Goal: Task Accomplishment & Management: Use online tool/utility

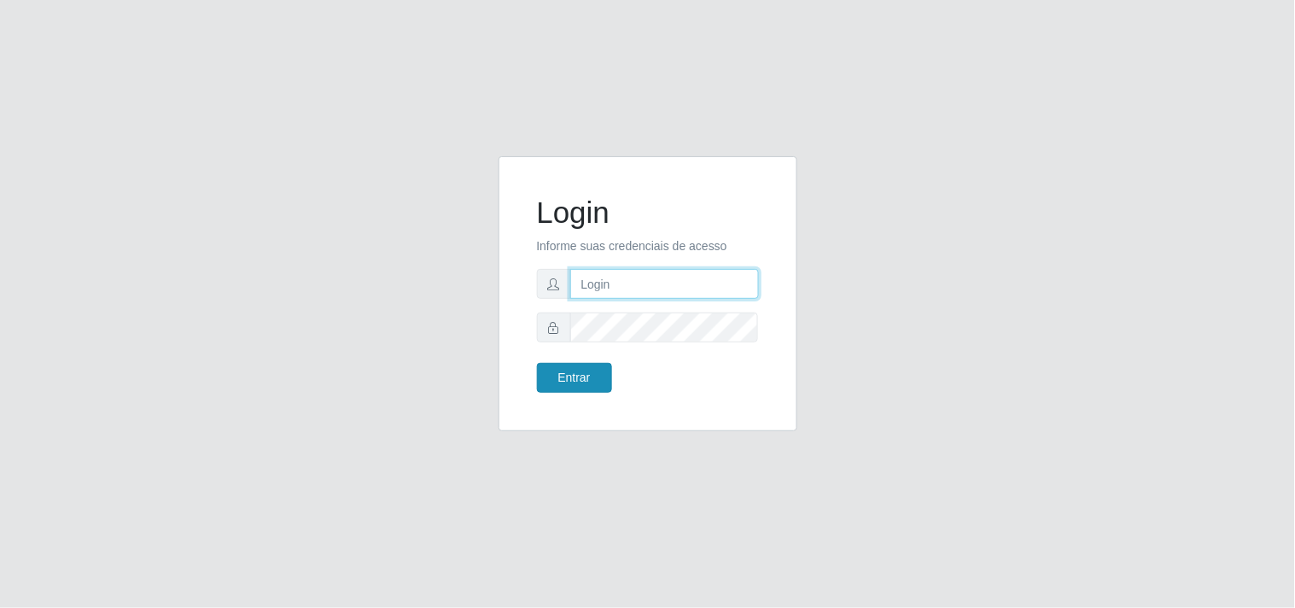
type input "[EMAIL_ADDRESS][DOMAIN_NAME]"
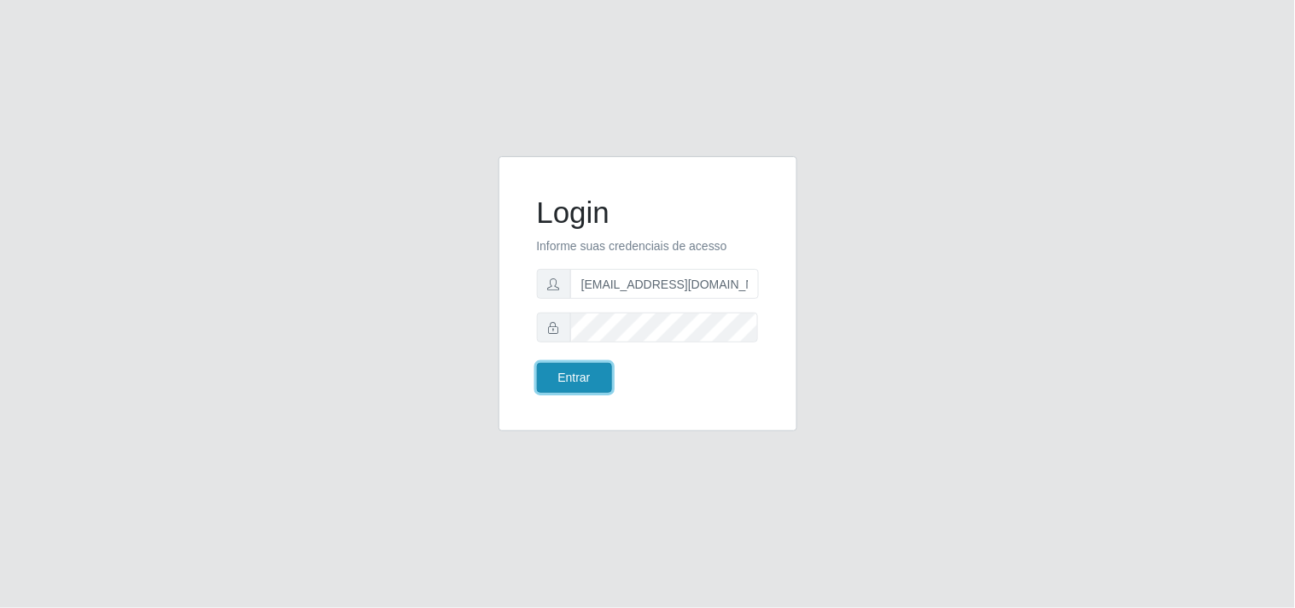
click at [579, 373] on button "Entrar" at bounding box center [574, 378] width 75 height 30
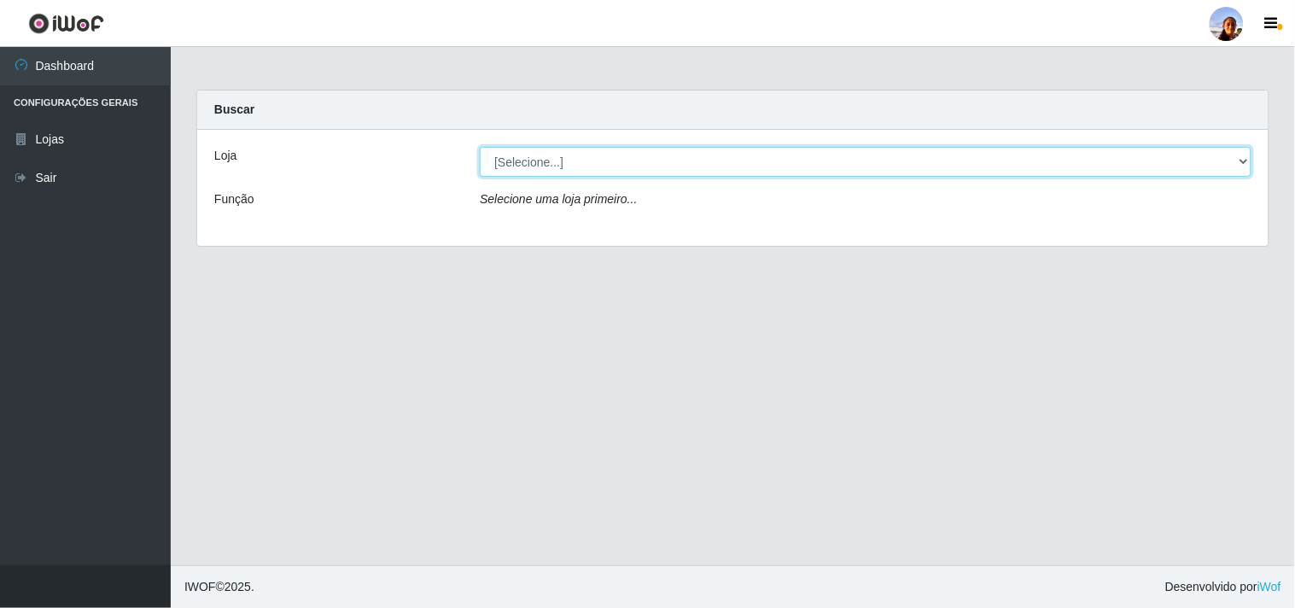
click at [1244, 159] on select "[Selecione...] Supermercado [GEOGRAPHIC_DATA]" at bounding box center [865, 162] width 771 height 30
select select "166"
click at [480, 147] on select "[Selecione...] Supermercado [GEOGRAPHIC_DATA]" at bounding box center [865, 162] width 771 height 30
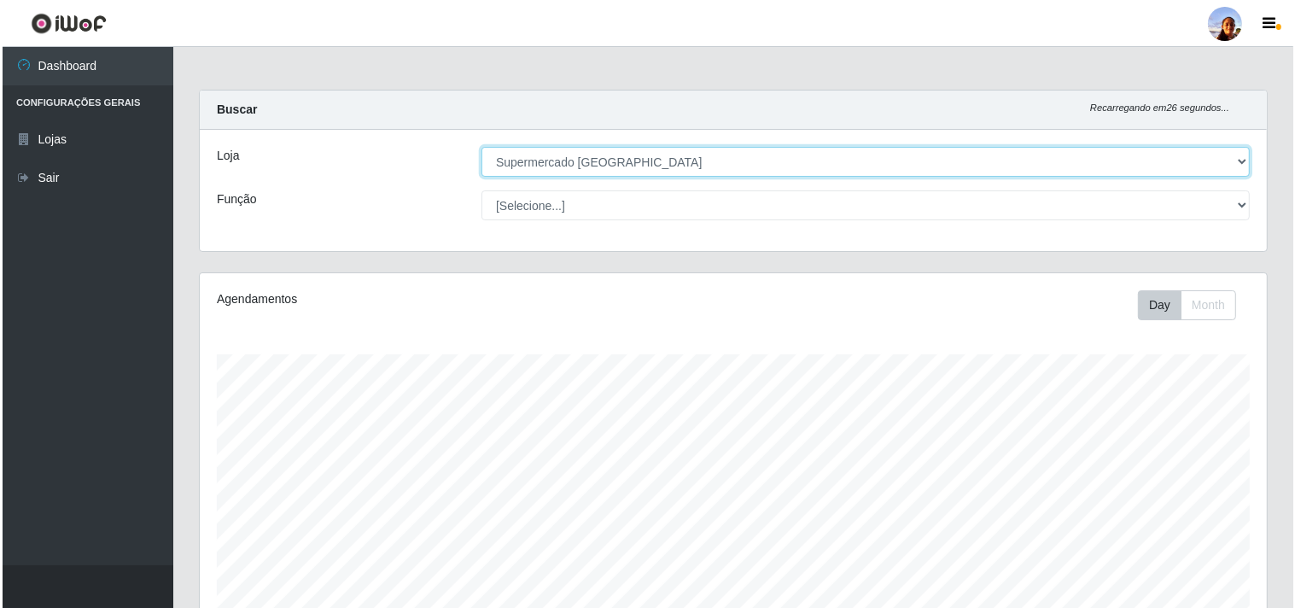
scroll to position [297, 0]
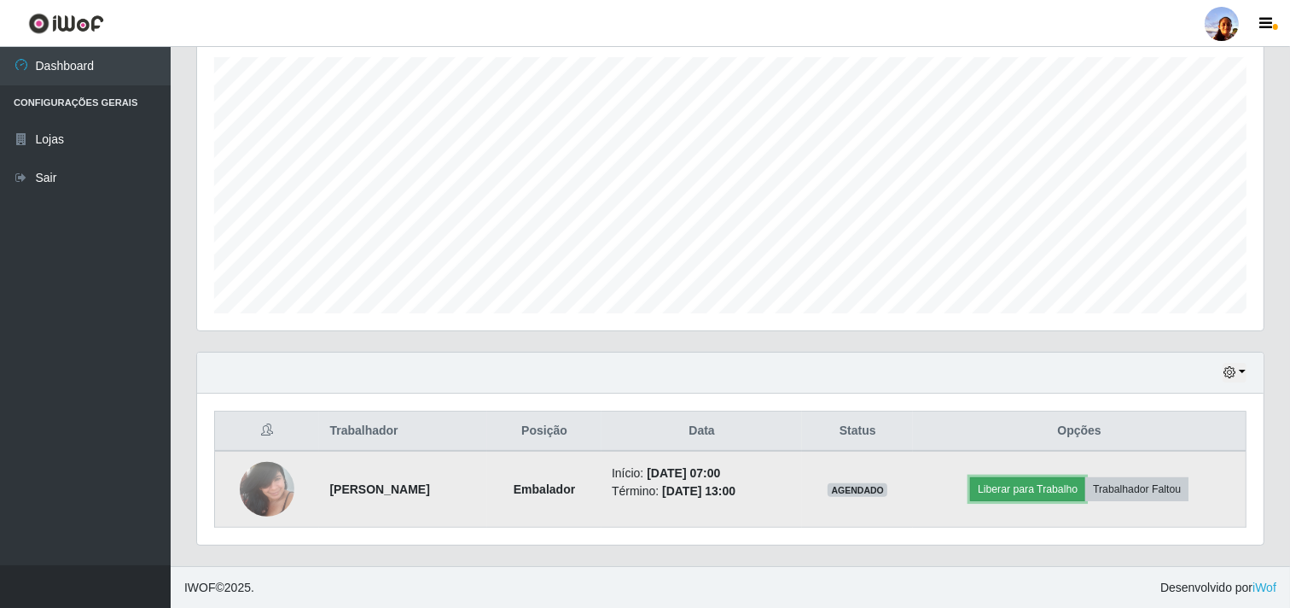
click at [1010, 492] on button "Liberar para Trabalho" at bounding box center [1027, 489] width 115 height 24
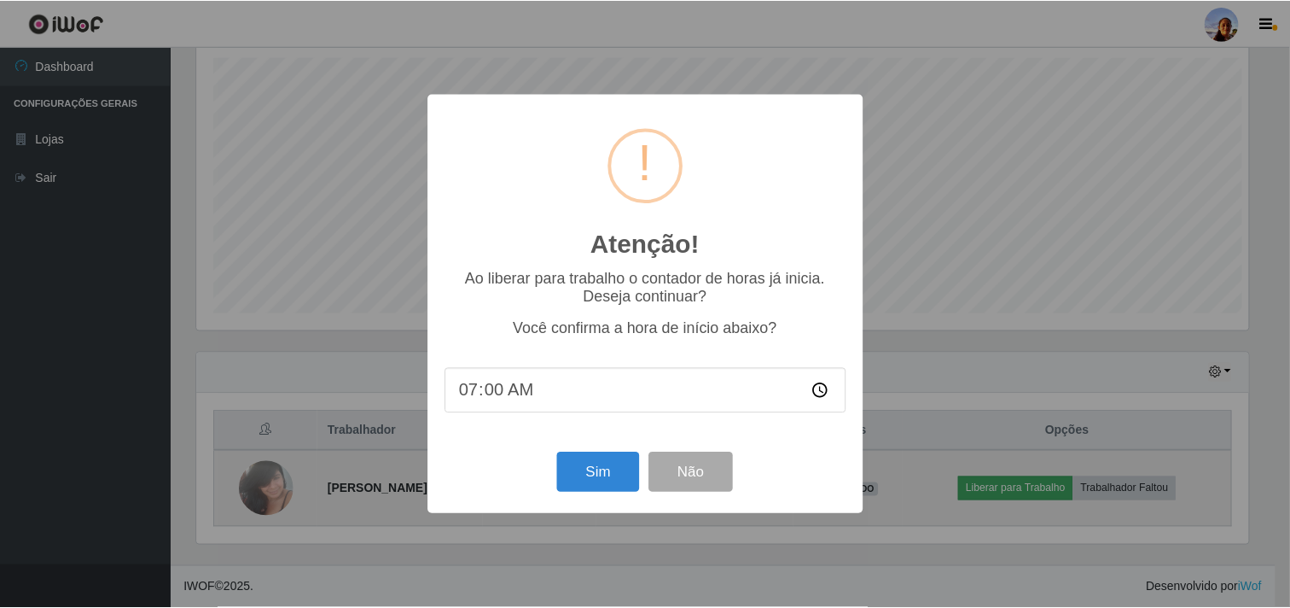
scroll to position [353, 1056]
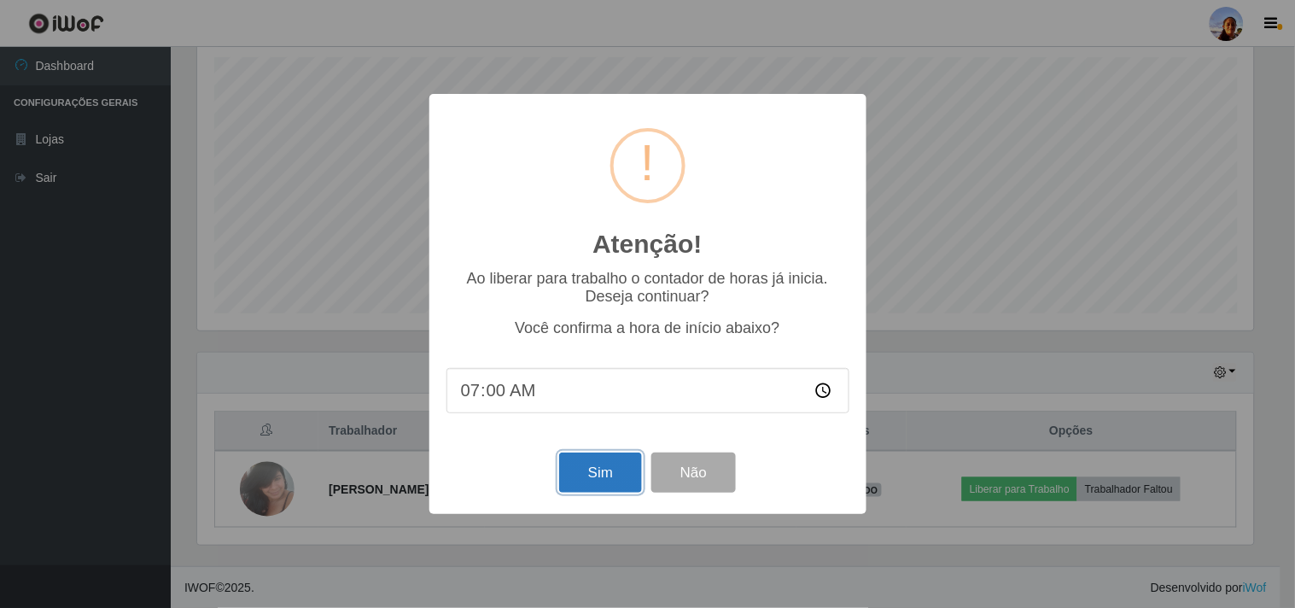
click at [601, 484] on button "Sim" at bounding box center [600, 472] width 83 height 40
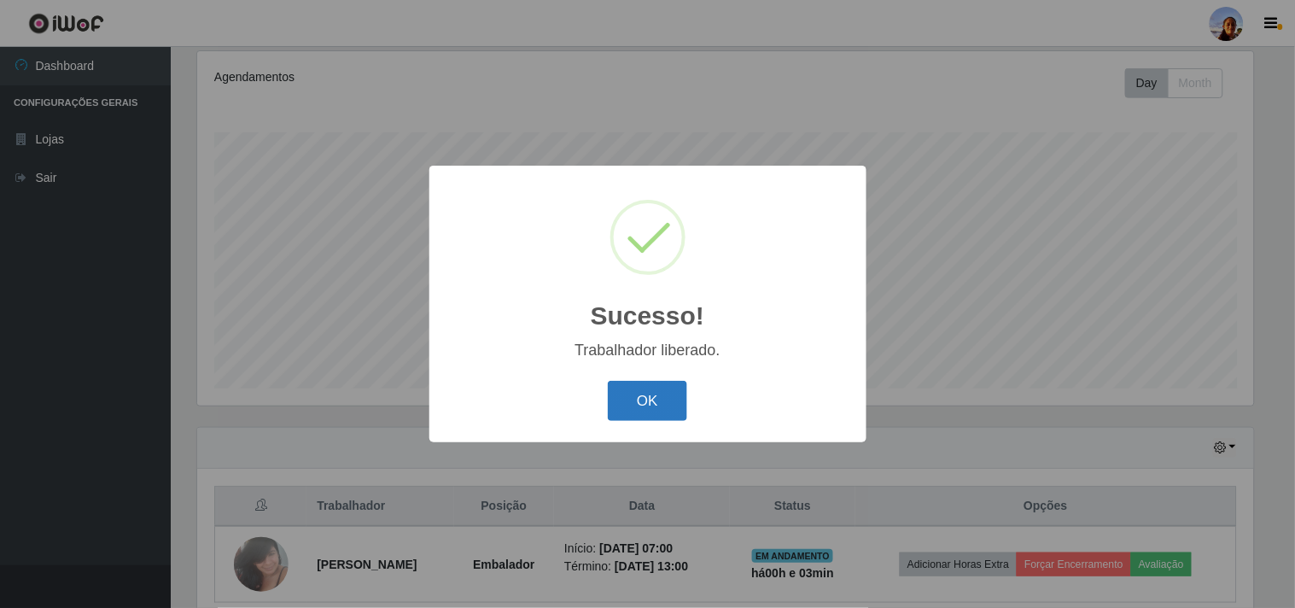
click at [643, 406] on button "OK" at bounding box center [647, 401] width 79 height 40
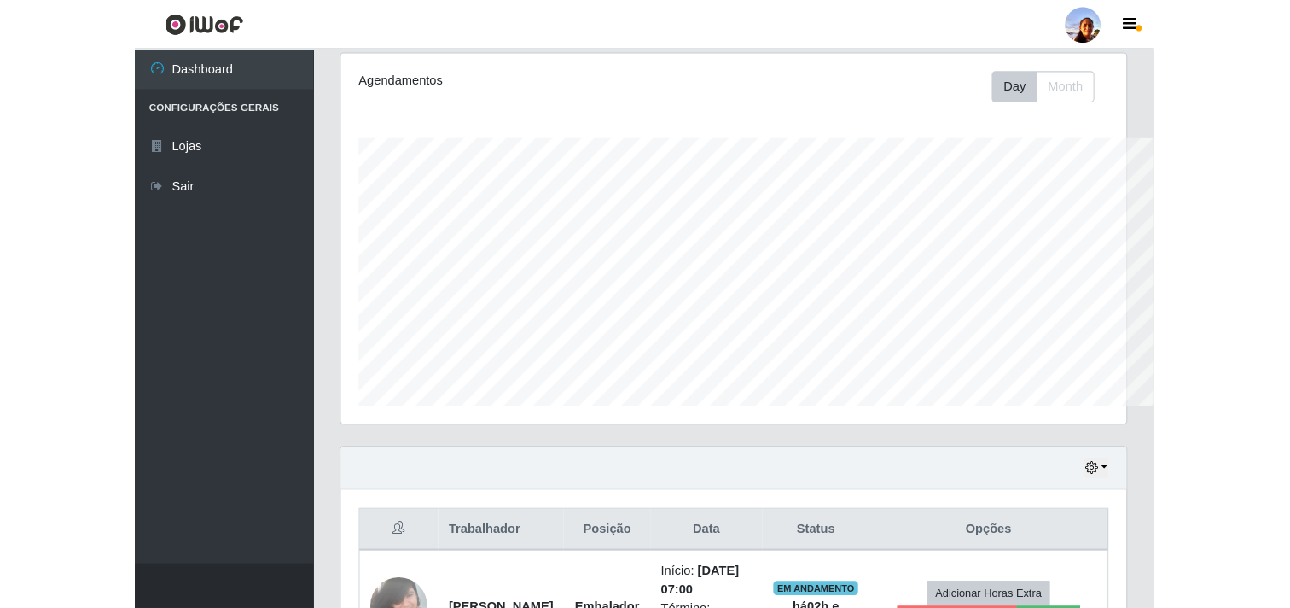
scroll to position [353, 1067]
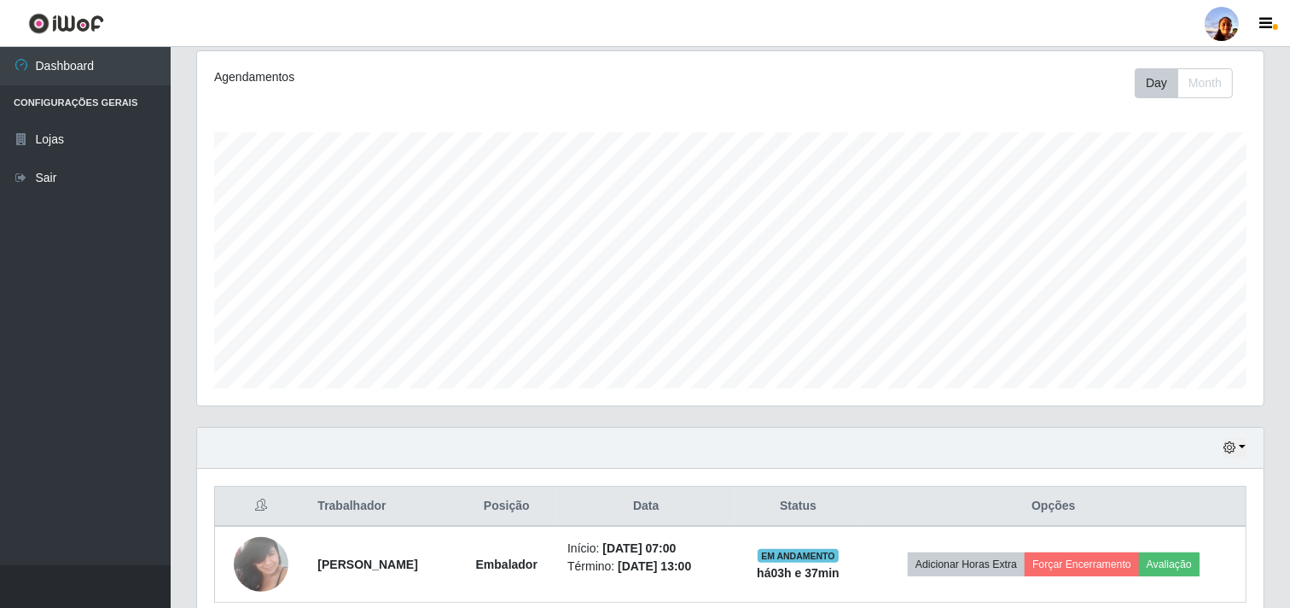
click at [174, 373] on div "Carregando... Buscar Recarregando em 15 segundos... Loja [Selecione...] Superme…" at bounding box center [731, 254] width 1120 height 773
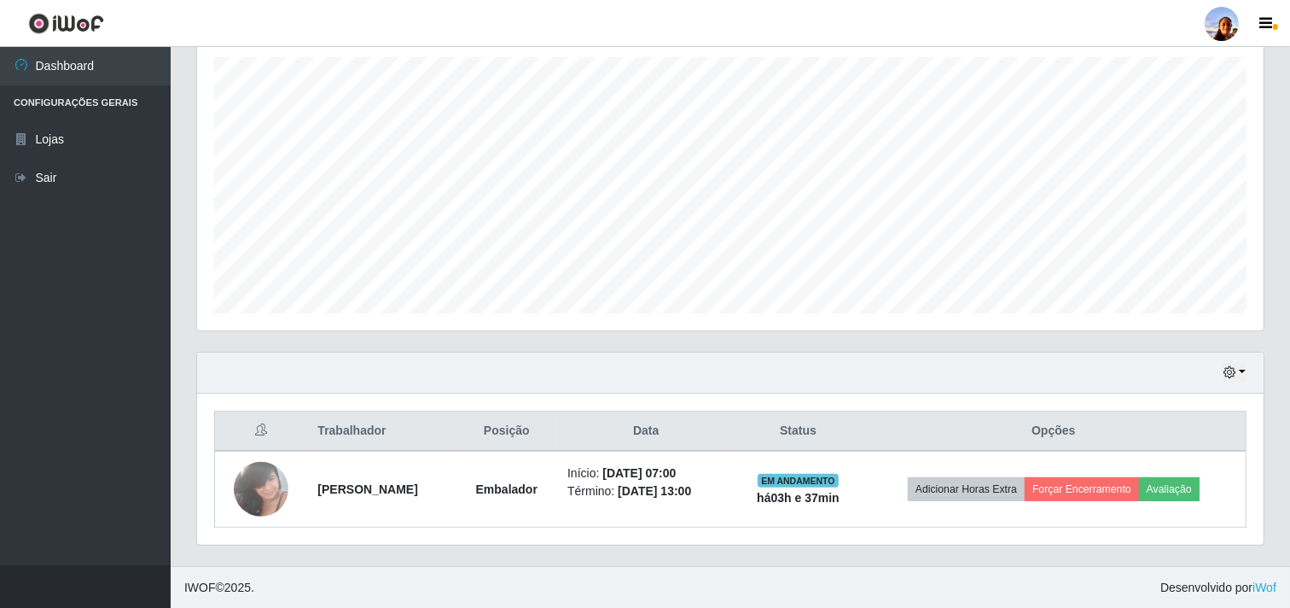
click at [1272, 380] on div "Hoje 1 dia 3 dias 1 Semana Não encerrados Trabalhador Posição Data Status Opçõe…" at bounding box center [730, 459] width 1094 height 214
drag, startPoint x: 1272, startPoint y: 380, endPoint x: 1294, endPoint y: 388, distance: 23.8
click at [1290, 388] on html "Perfil Alterar Senha Sair Dashboard Configurações Gerais Lojas Sair Carregando.…" at bounding box center [645, 155] width 1290 height 905
